Goal: Information Seeking & Learning: Check status

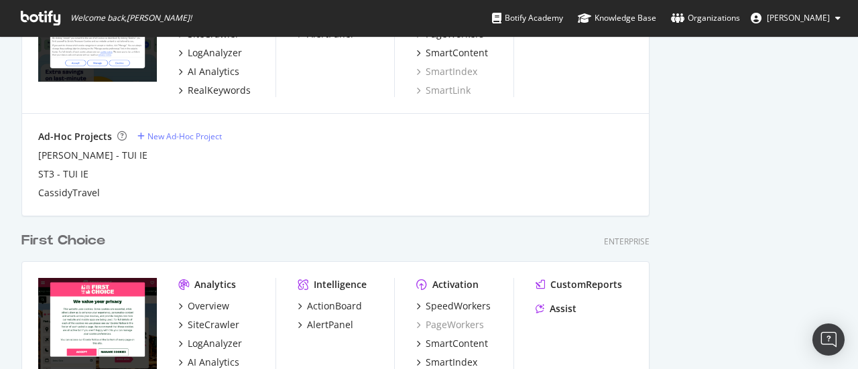
scroll to position [1832, 0]
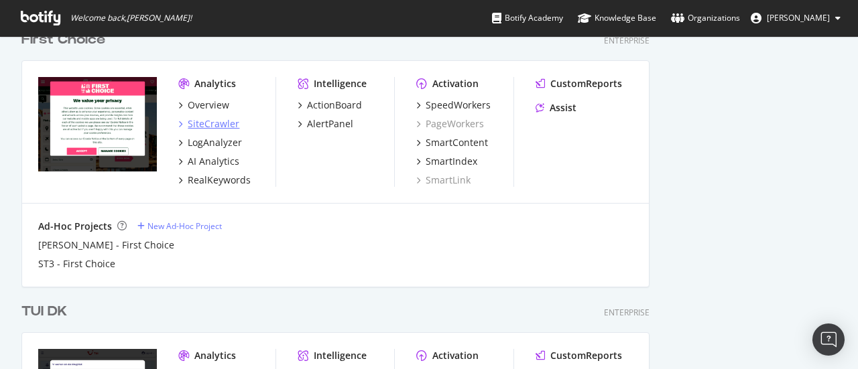
click at [230, 121] on div "SiteCrawler" at bounding box center [214, 123] width 52 height 13
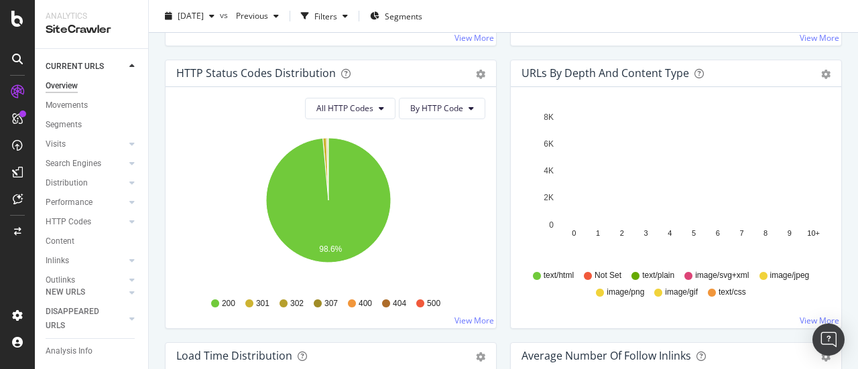
scroll to position [737, 0]
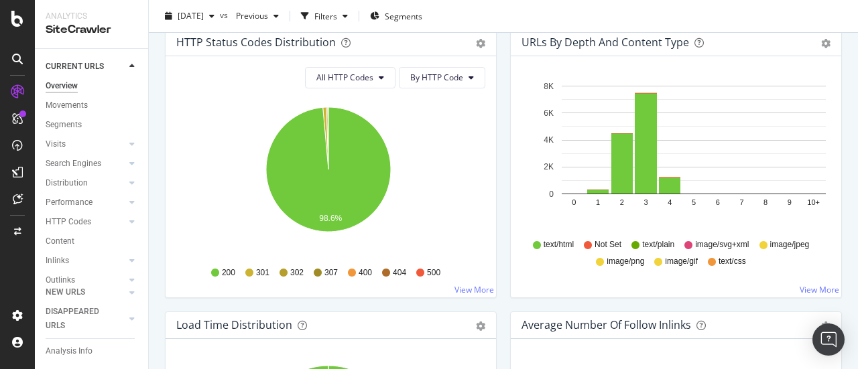
click at [342, 89] on div "All HTTP Codes By HTTP Code Hold CTRL while clicking to filter the report. 98.6…" at bounding box center [331, 176] width 330 height 241
click at [347, 82] on button "All HTTP Codes" at bounding box center [350, 77] width 90 height 21
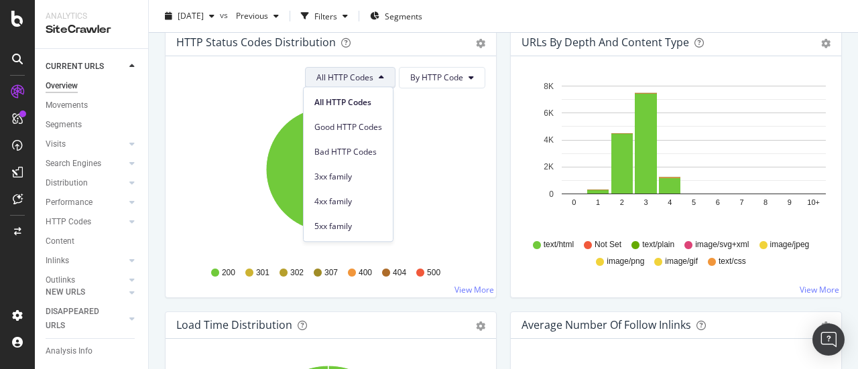
click at [373, 190] on div "4xx family" at bounding box center [348, 198] width 89 height 25
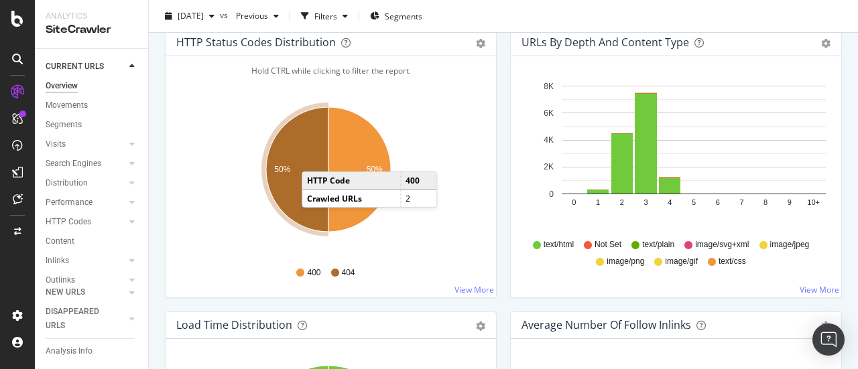
click at [294, 153] on icon "A chart." at bounding box center [297, 169] width 62 height 125
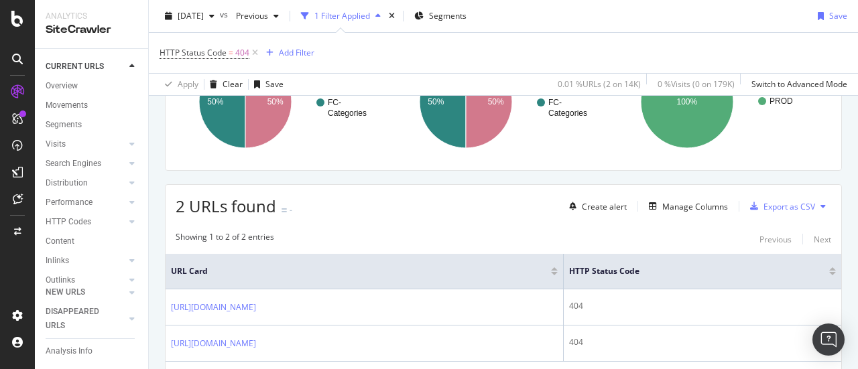
scroll to position [218, 0]
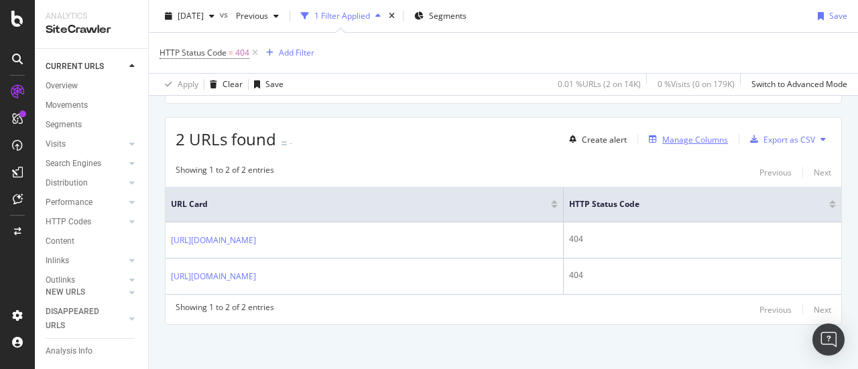
click at [716, 139] on div "Manage Columns" at bounding box center [695, 139] width 66 height 11
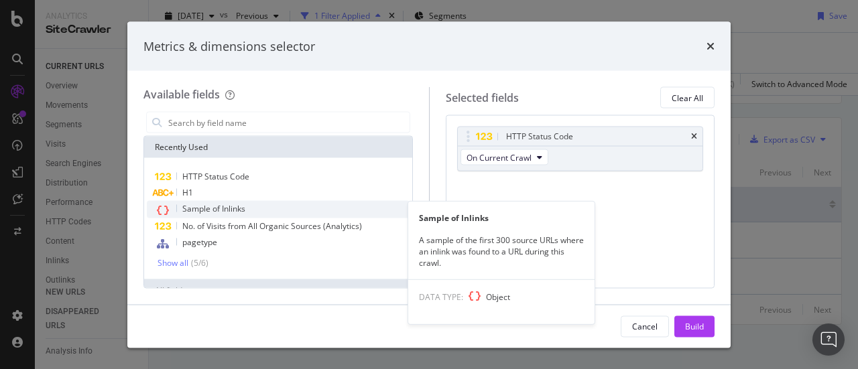
click at [212, 212] on span "Sample of Inlinks" at bounding box center [213, 208] width 63 height 11
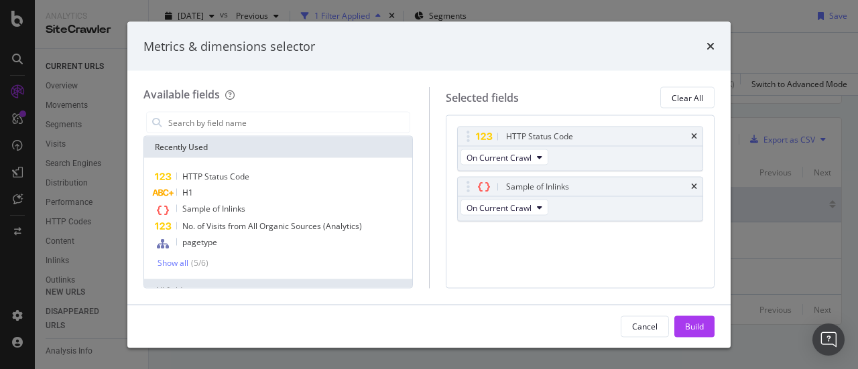
click at [721, 325] on div "Cancel Build" at bounding box center [428, 326] width 603 height 43
click at [707, 325] on button "Build" at bounding box center [694, 326] width 40 height 21
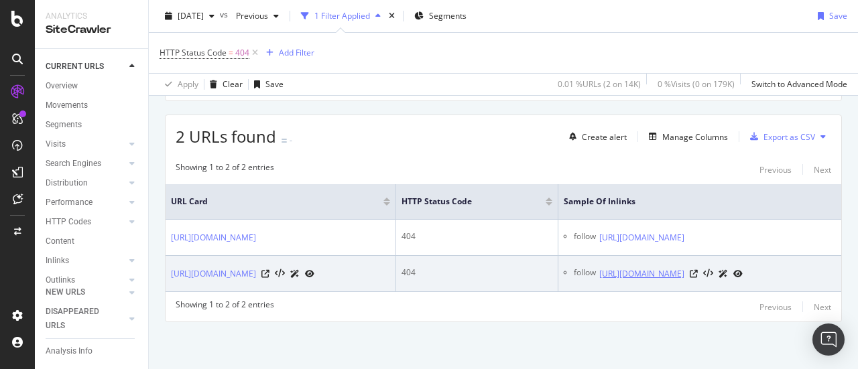
scroll to position [0, 68]
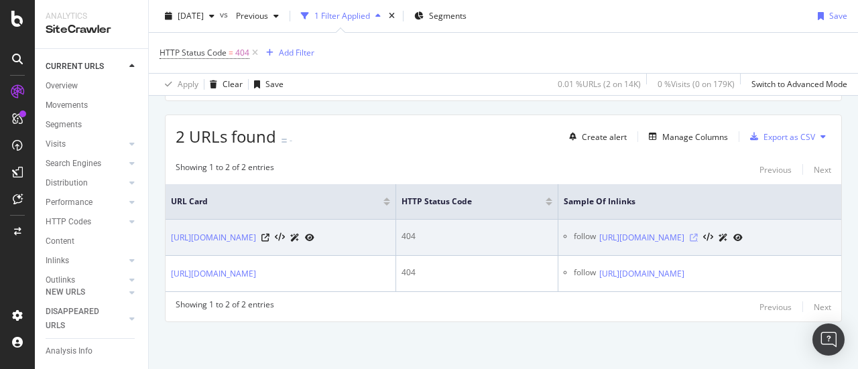
click at [698, 234] on icon at bounding box center [694, 238] width 8 height 8
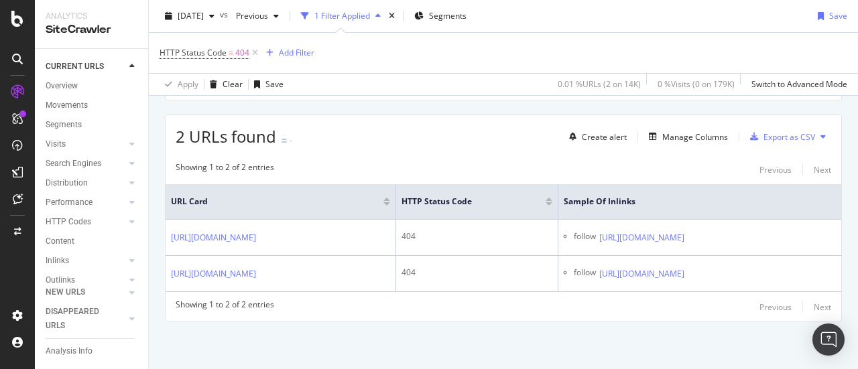
scroll to position [0, 0]
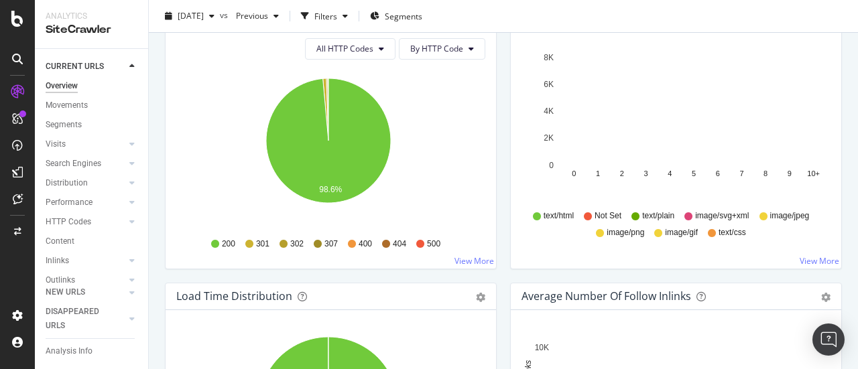
scroll to position [737, 0]
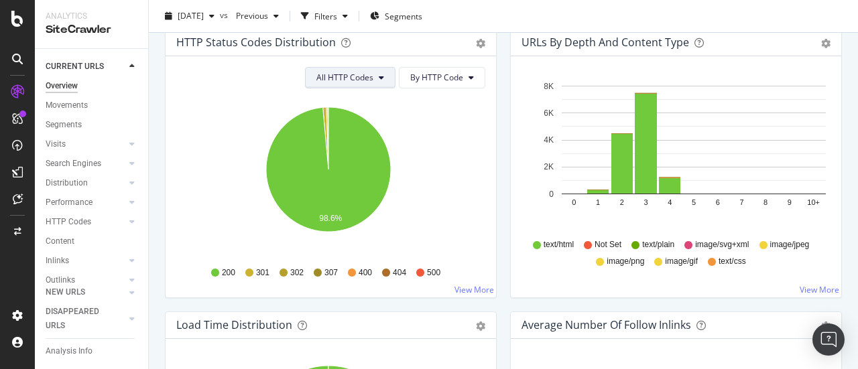
click at [379, 74] on icon at bounding box center [381, 78] width 5 height 8
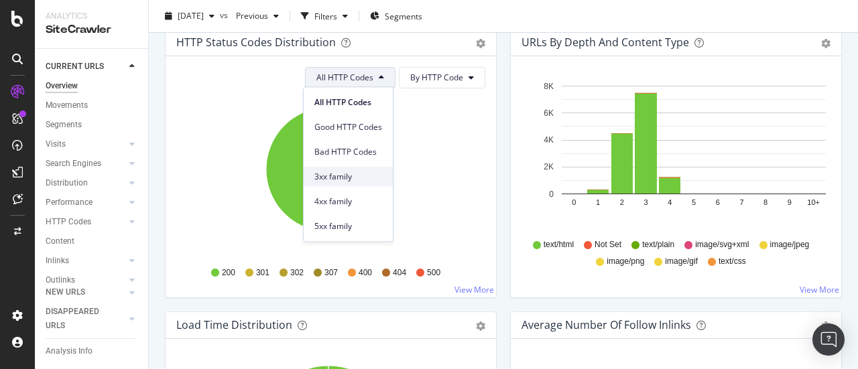
click at [343, 172] on span "3xx family" at bounding box center [348, 177] width 68 height 12
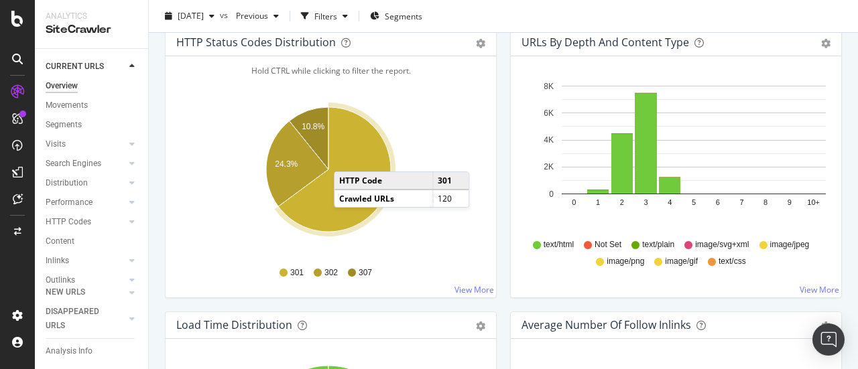
click at [347, 156] on icon "A chart." at bounding box center [334, 169] width 113 height 125
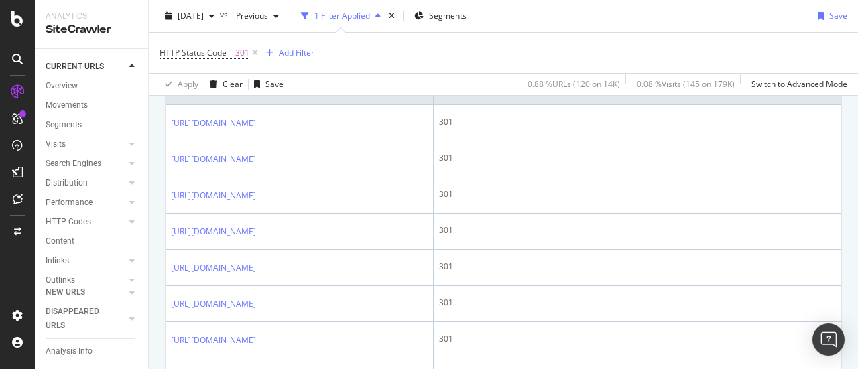
scroll to position [402, 0]
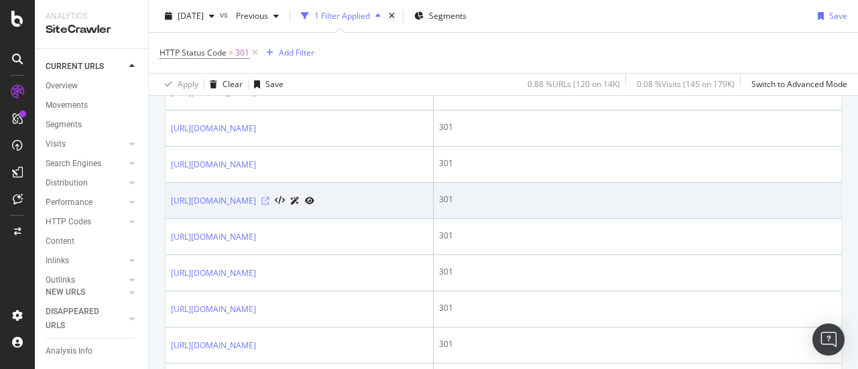
click at [269, 205] on icon at bounding box center [265, 201] width 8 height 8
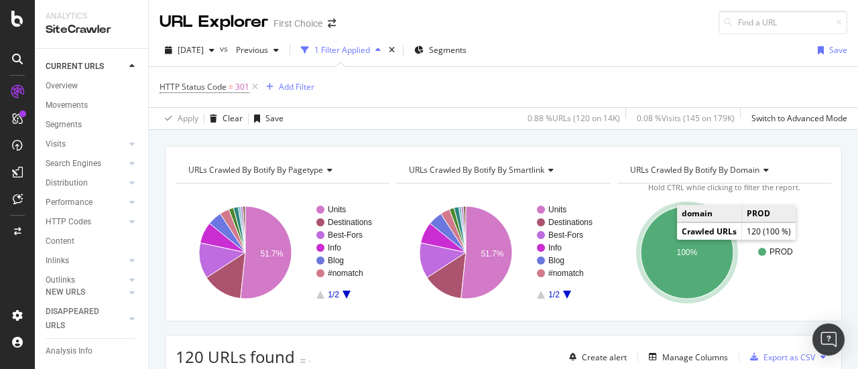
scroll to position [201, 0]
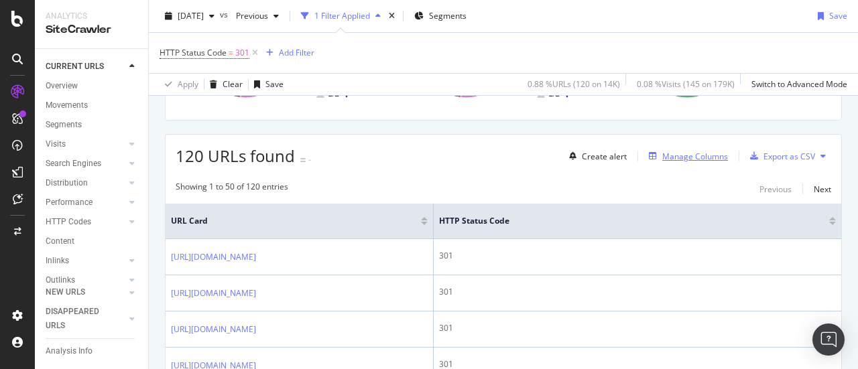
click at [686, 156] on div "Manage Columns" at bounding box center [695, 156] width 66 height 11
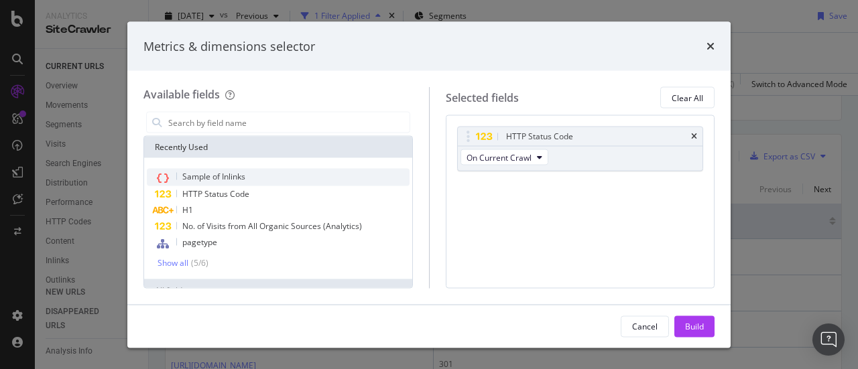
click at [212, 182] on span "Sample of Inlinks" at bounding box center [213, 176] width 63 height 11
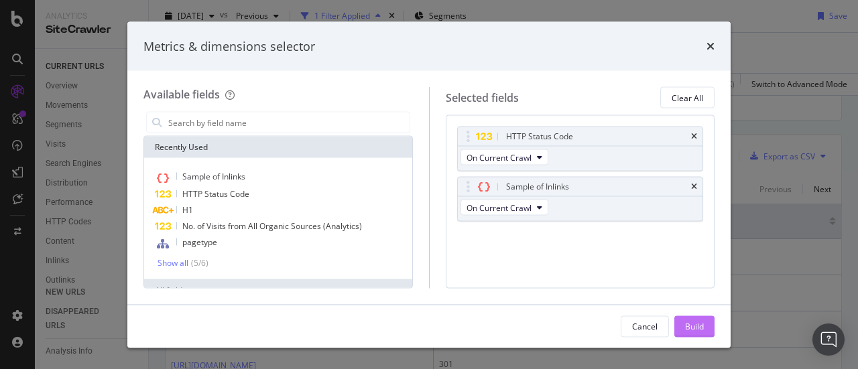
click at [697, 320] on div "Build" at bounding box center [694, 325] width 19 height 11
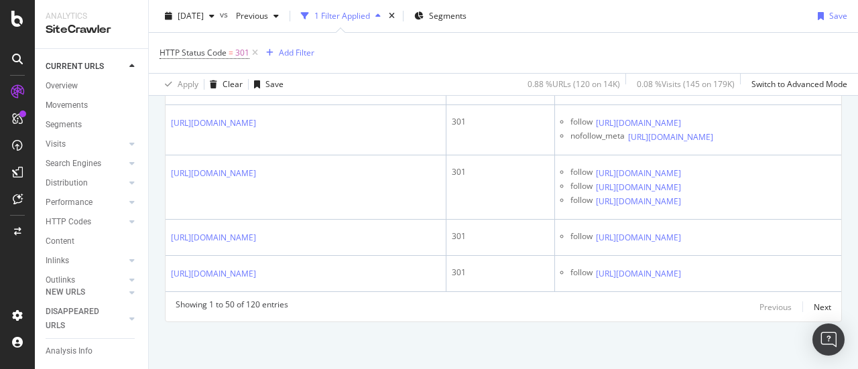
scroll to position [13619, 0]
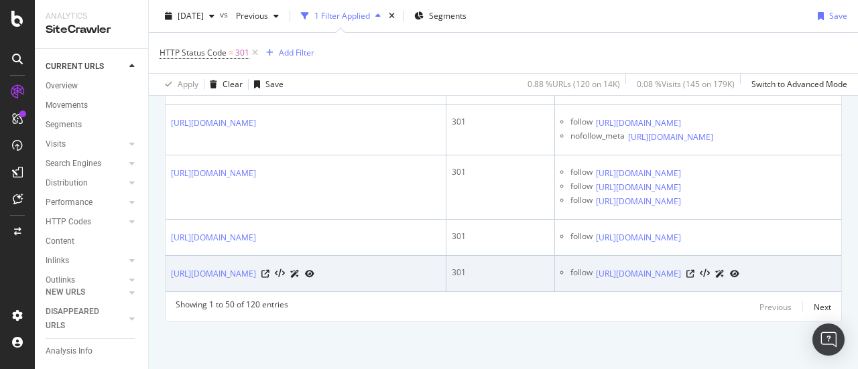
scroll to position [17473, 0]
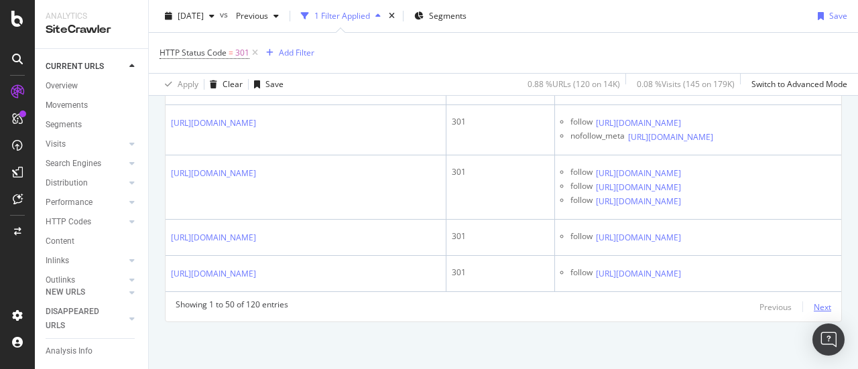
click at [814, 313] on div "Next" at bounding box center [822, 307] width 17 height 15
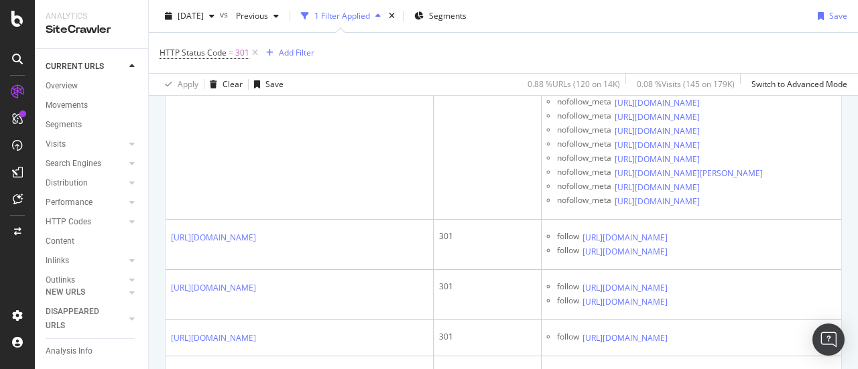
scroll to position [1589, 0]
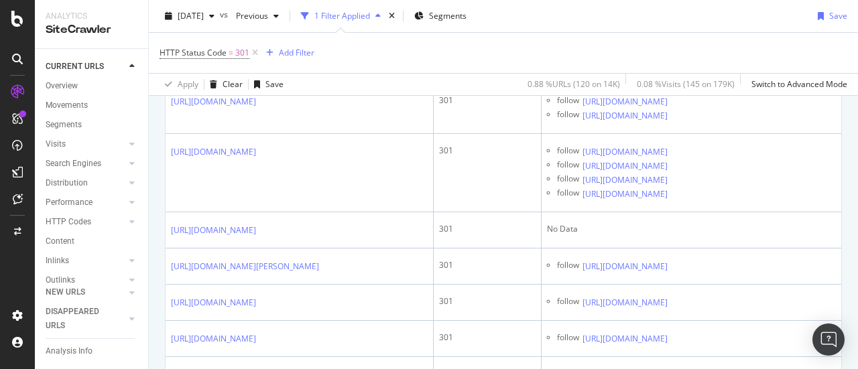
scroll to position [2527, 0]
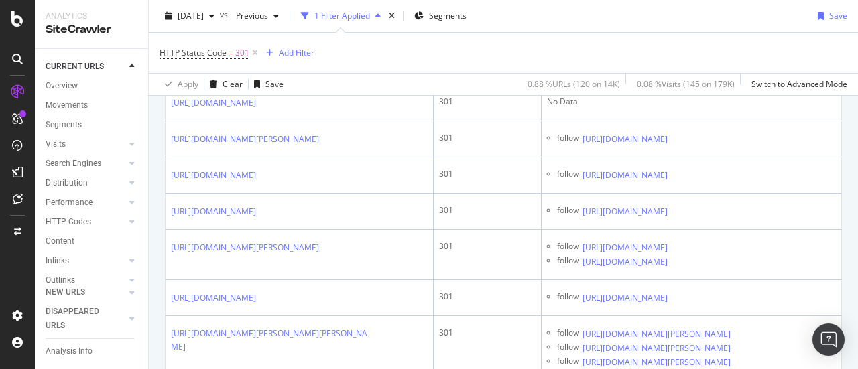
scroll to position [2594, 0]
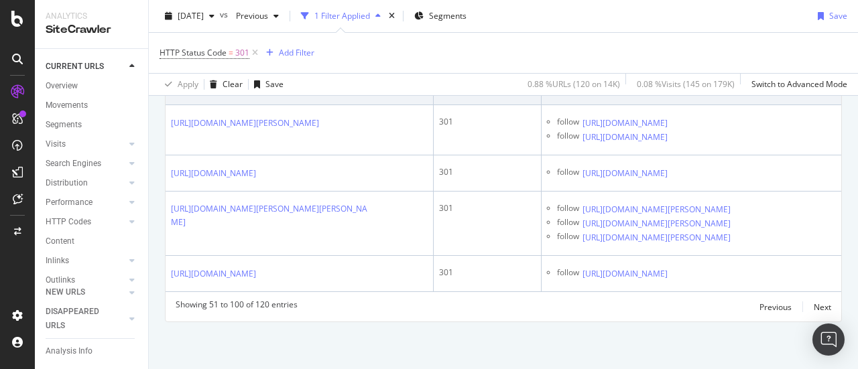
scroll to position [3667, 0]
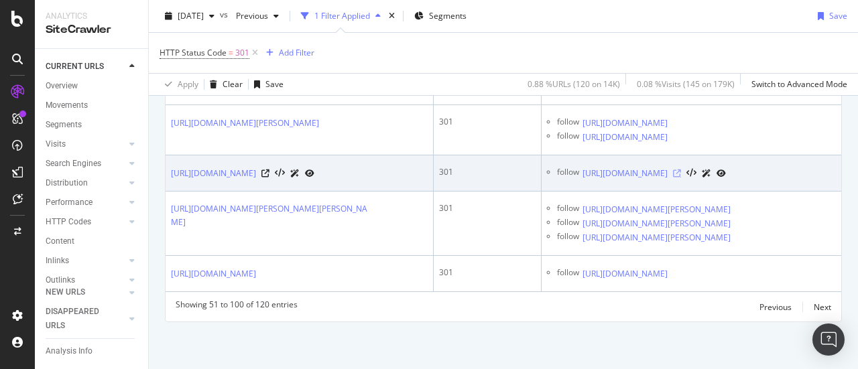
click at [681, 178] on icon at bounding box center [677, 174] width 8 height 8
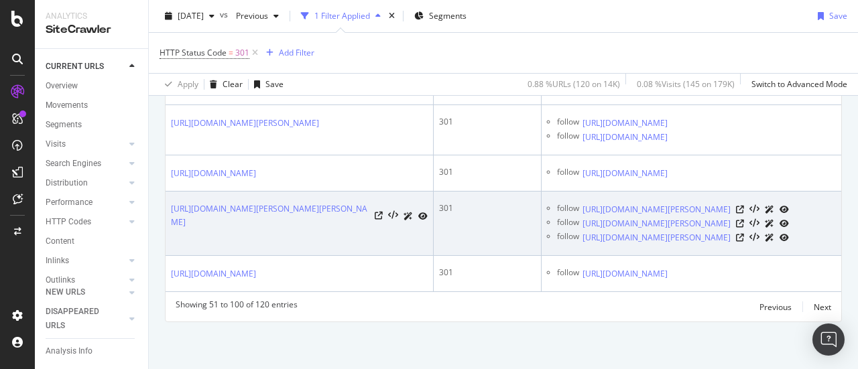
scroll to position [3734, 0]
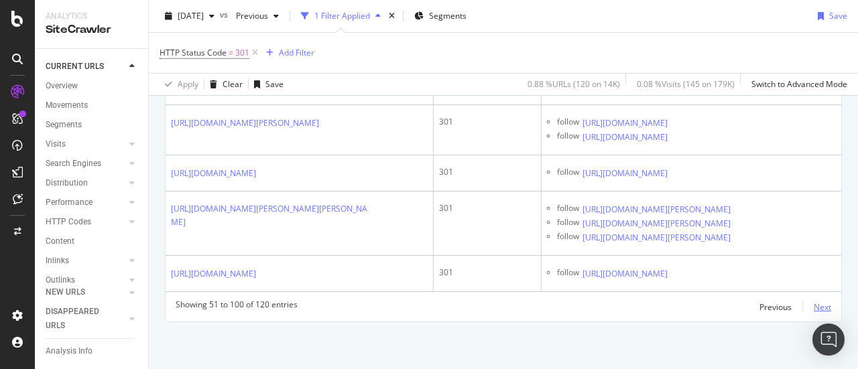
click at [814, 306] on div "Next" at bounding box center [822, 307] width 17 height 11
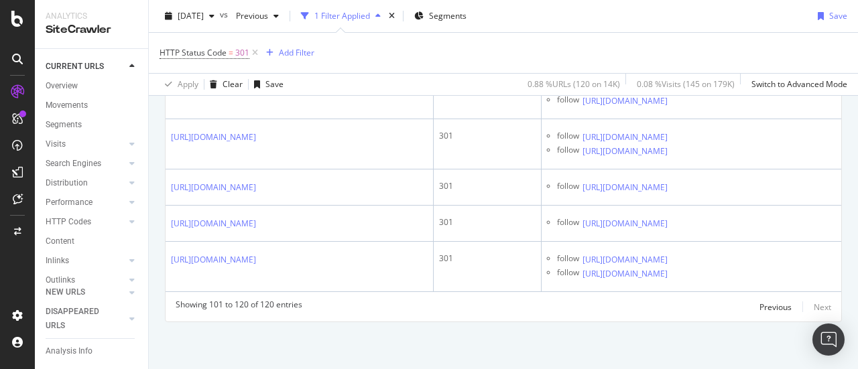
scroll to position [3250, 0]
click at [759, 303] on div "Previous" at bounding box center [775, 307] width 32 height 11
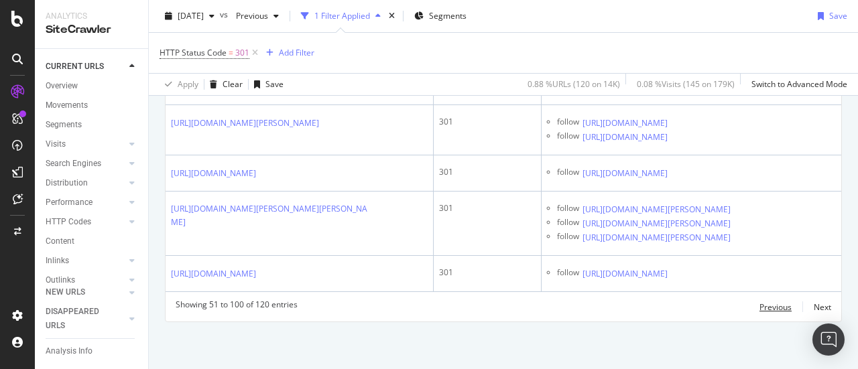
scroll to position [3734, 0]
click at [759, 302] on div "Previous" at bounding box center [775, 307] width 32 height 11
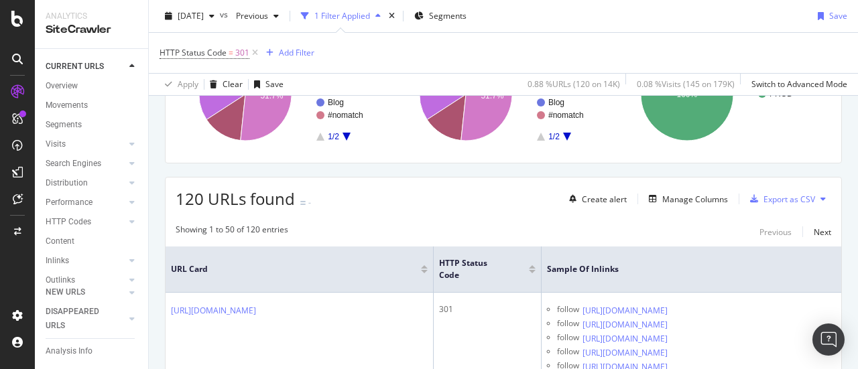
scroll to position [67, 0]
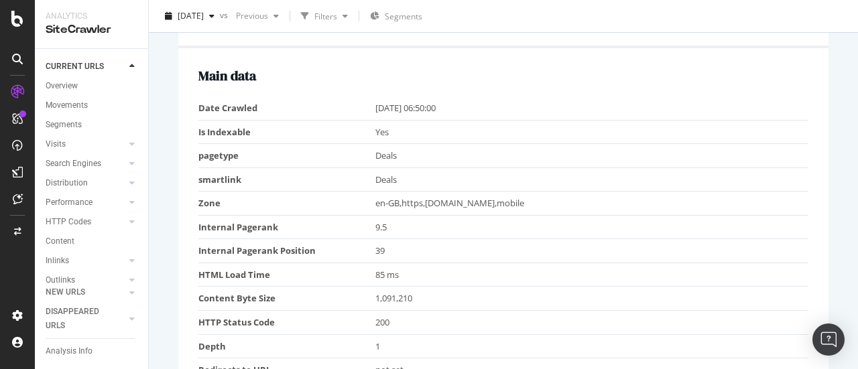
scroll to position [201, 0]
